Goal: Transaction & Acquisition: Purchase product/service

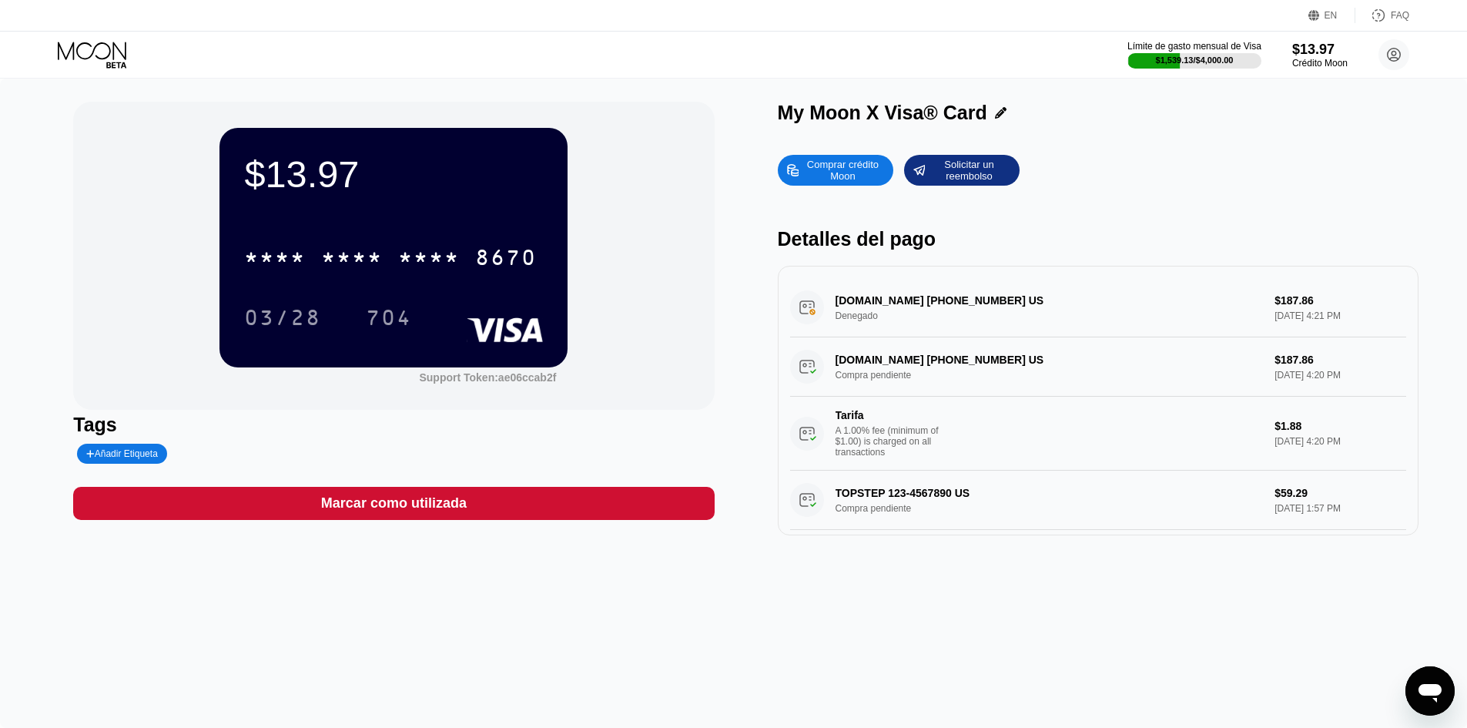
click at [424, 48] on div "Límite de gasto mensual de Visa $1,539.13 / $4,000.00 $13.97 Crédito Moon jordi…" at bounding box center [733, 55] width 1467 height 46
click at [831, 160] on div "Comprar crédito Moon" at bounding box center [842, 170] width 85 height 25
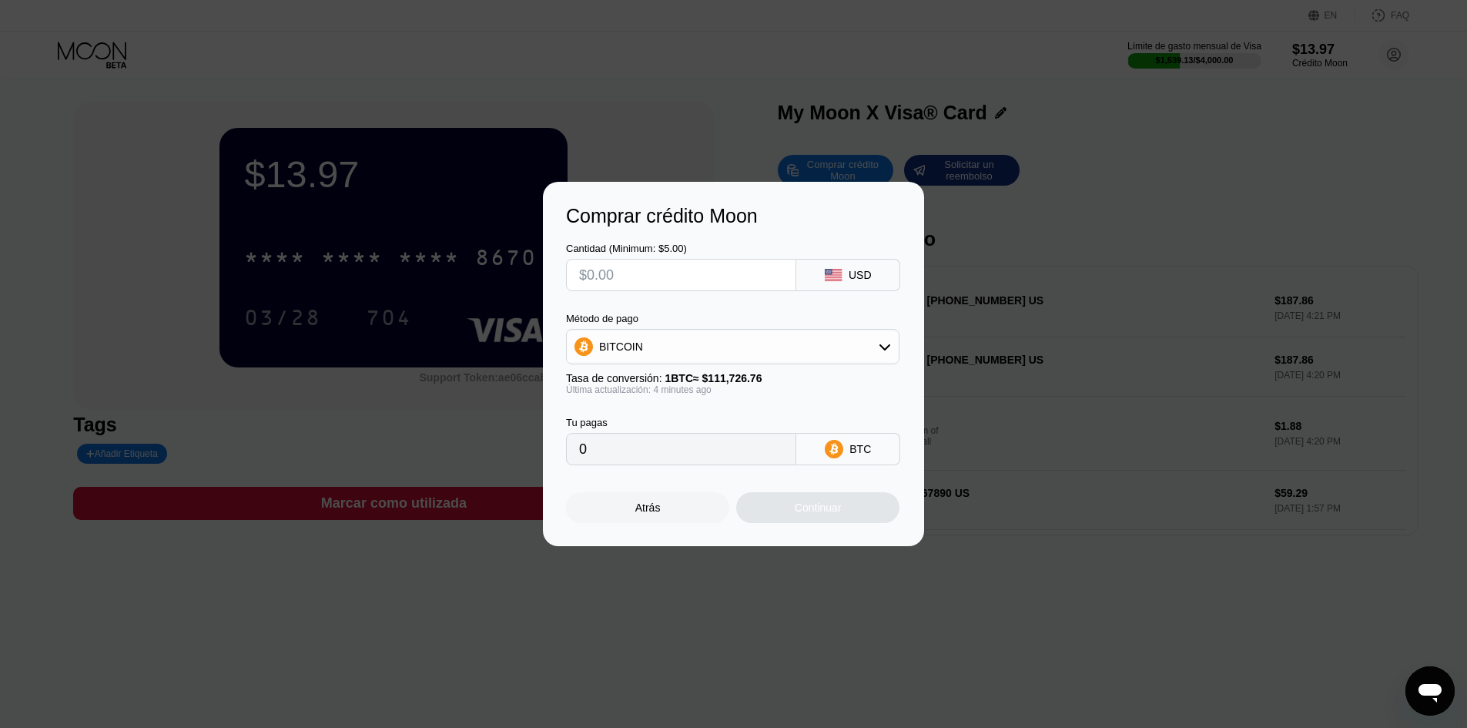
click at [622, 273] on input "text" at bounding box center [681, 275] width 204 height 31
click at [658, 283] on input "text" at bounding box center [681, 275] width 204 height 31
type input "$6"
type input "0.00005364"
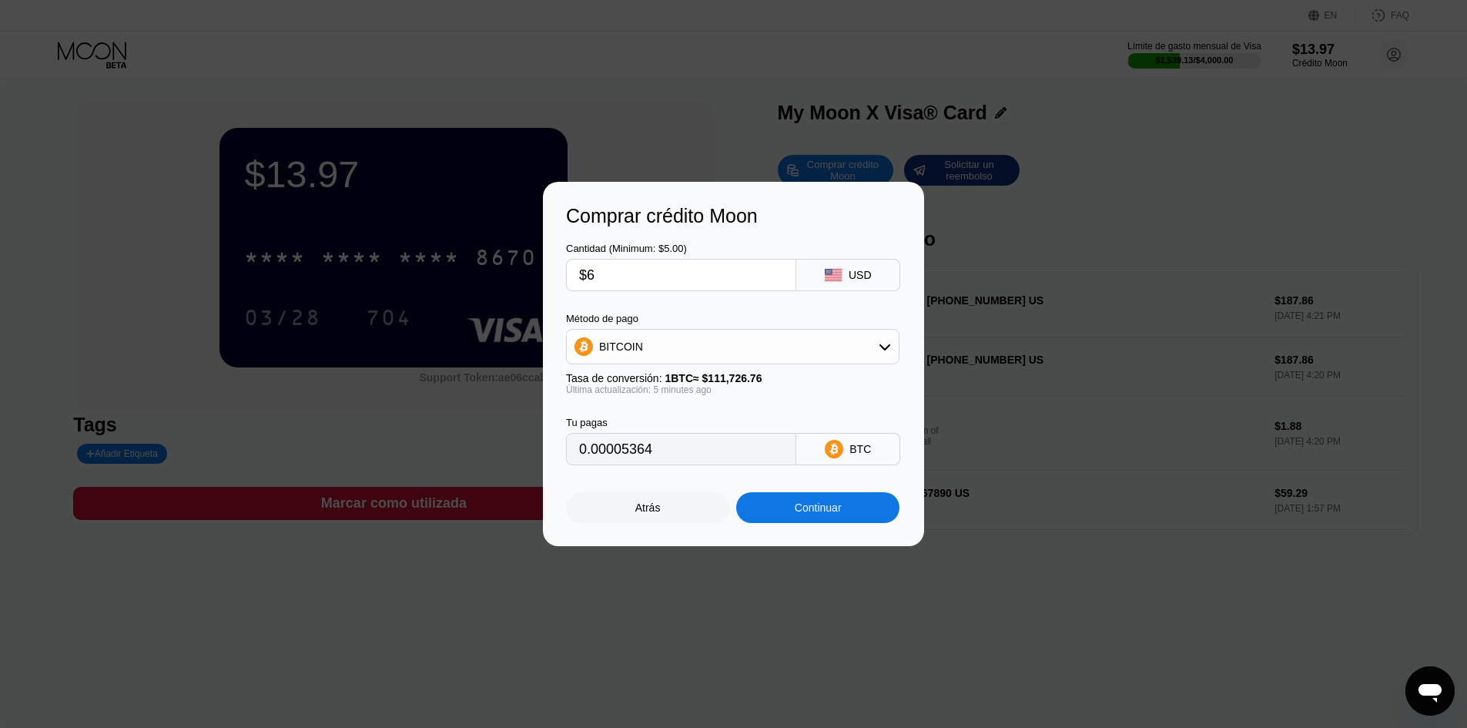
type input "$60"
type input "0.00053637"
type input "$600"
type input "0.00536368"
type input "$600"
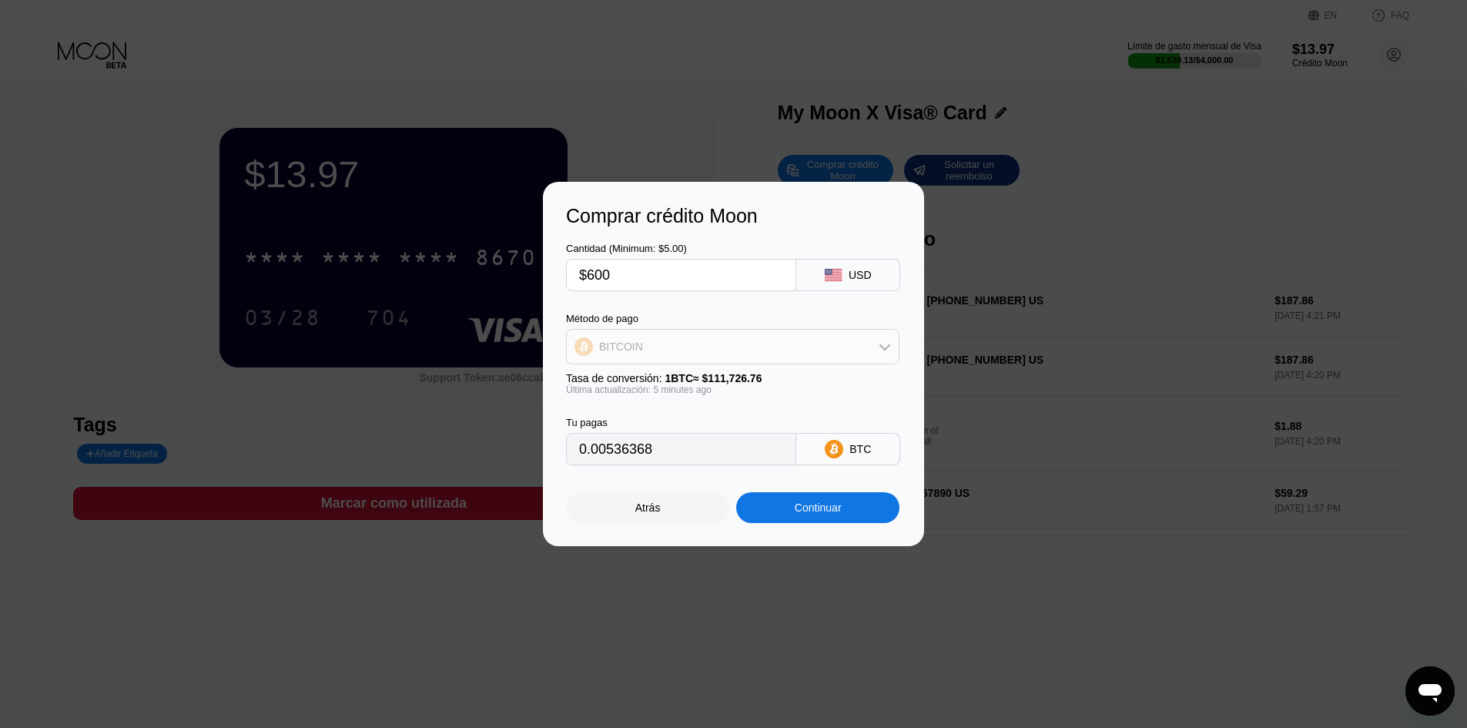
click at [648, 359] on div "BITCOIN" at bounding box center [733, 346] width 332 height 31
click at [613, 417] on span "USDT on TRON" at bounding box center [642, 423] width 78 height 12
type input "606.06"
click at [776, 511] on div "Continuar" at bounding box center [817, 507] width 163 height 31
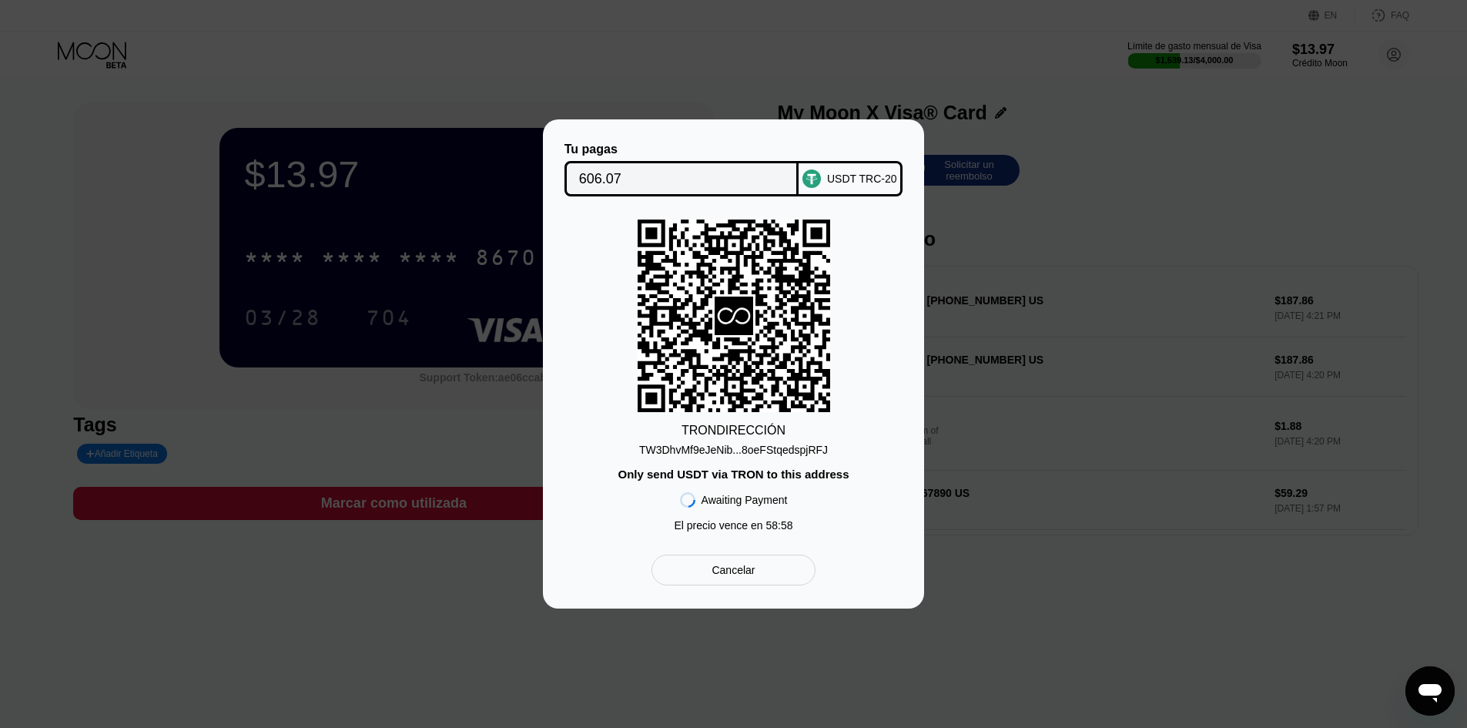
click at [710, 456] on div "TW3DhvMf9eJeNib...8oeFStqedspjRFJ" at bounding box center [733, 450] width 189 height 12
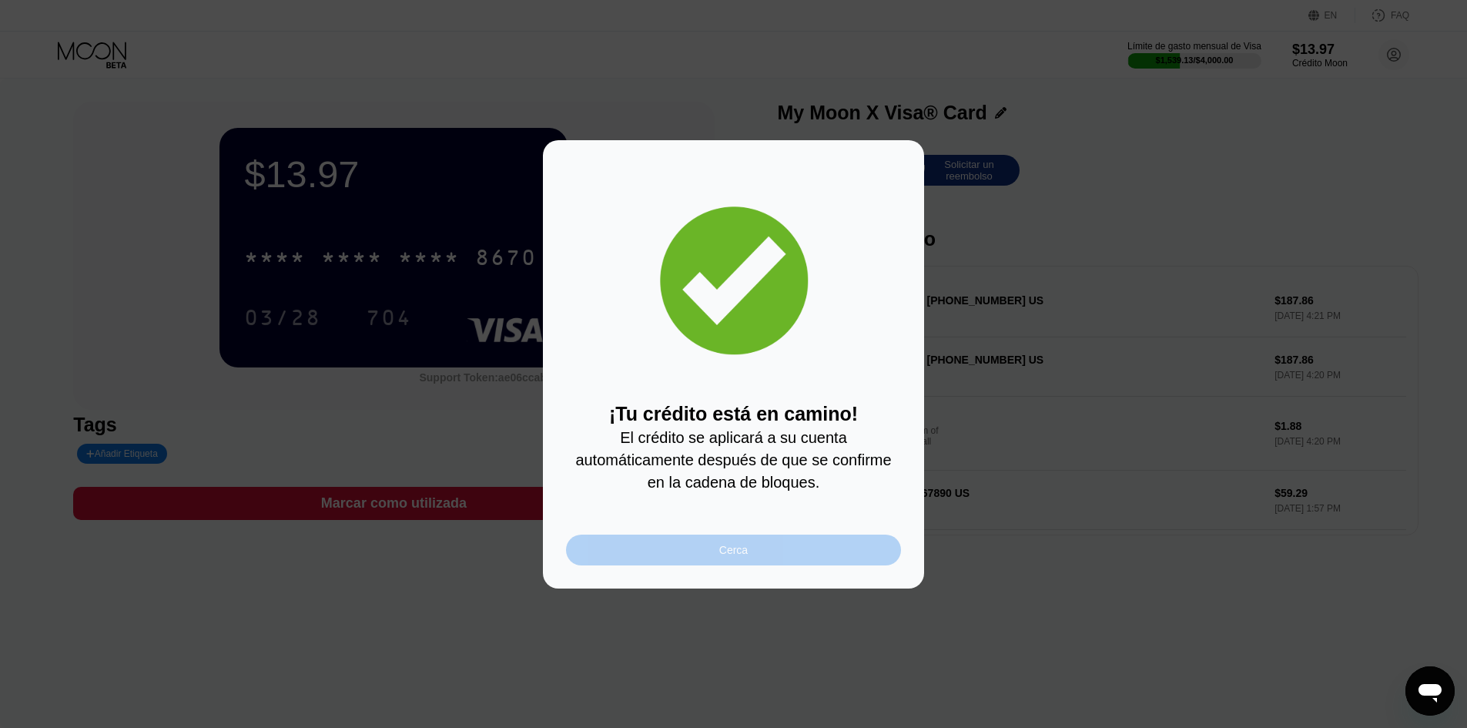
click at [730, 556] on div "Cerca" at bounding box center [733, 550] width 29 height 12
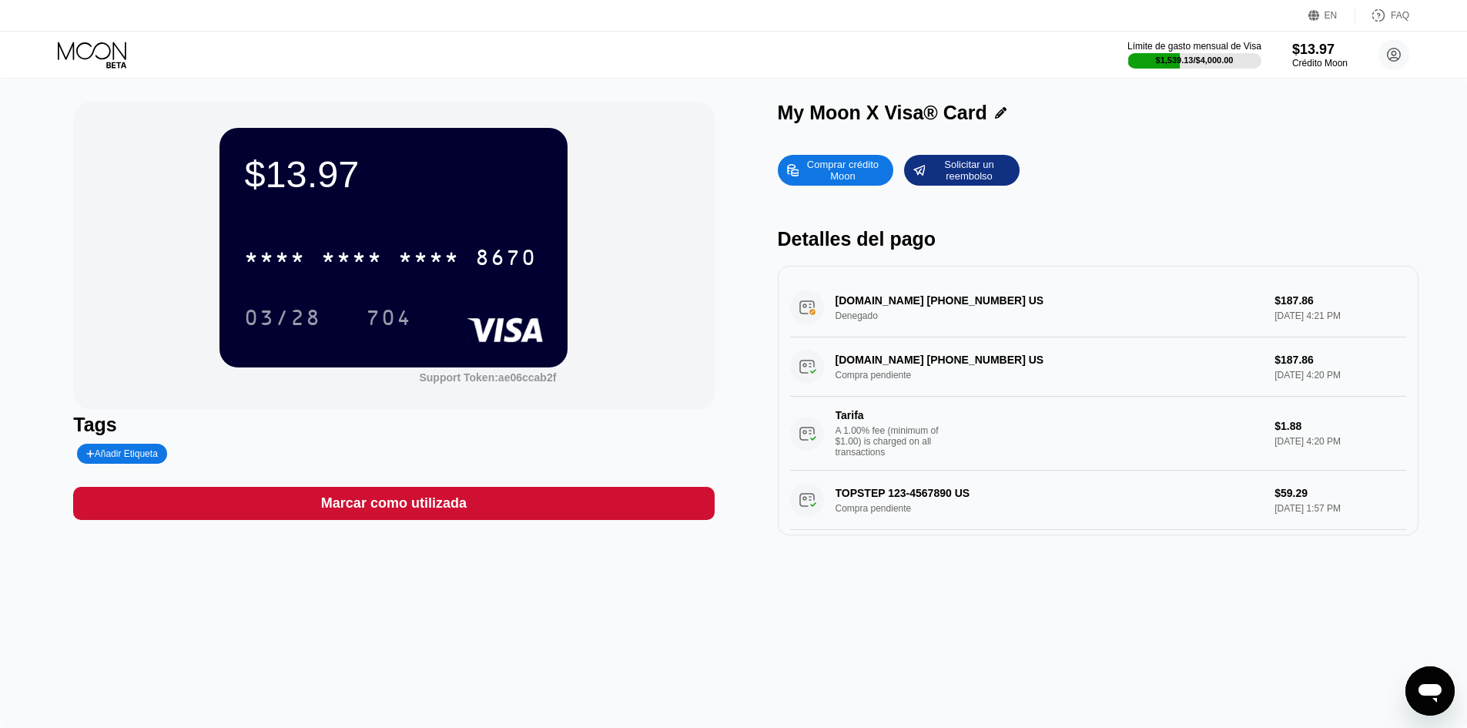
click at [619, 169] on div "$13.97 * * * * * * * * * * * * 8670 03/28 704 Support Token: ae06ccab2f" at bounding box center [393, 256] width 641 height 308
